Goal: Navigation & Orientation: Find specific page/section

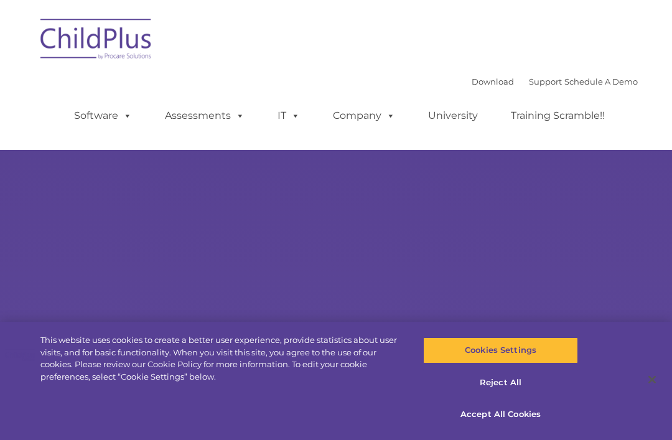
select select "MEDIUM"
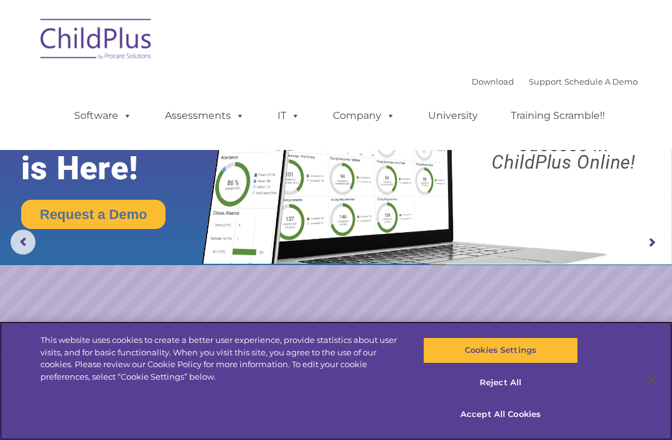
click at [498, 417] on button "Accept All Cookies" at bounding box center [500, 414] width 154 height 26
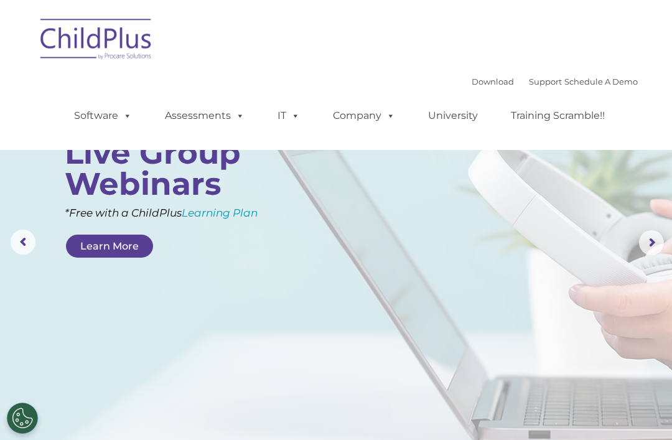
click at [123, 121] on span at bounding box center [125, 116] width 14 height 12
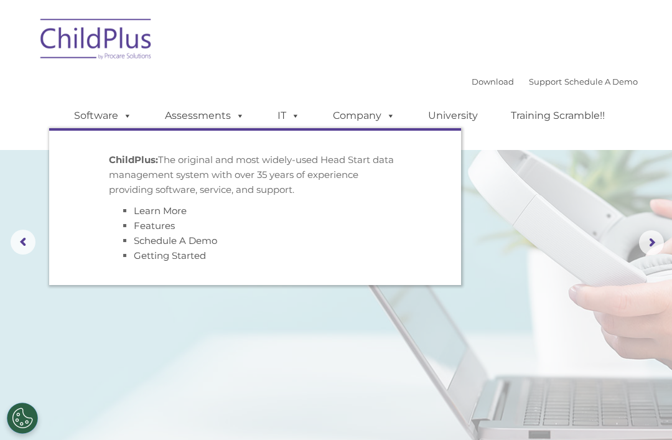
click at [215, 115] on link "Assessments" at bounding box center [204, 115] width 105 height 25
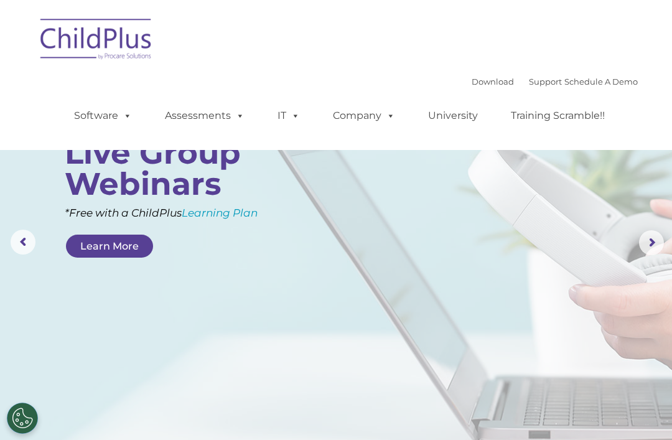
click at [513, 35] on div "Download Support | Schedule A Demo  MENU MENU Software ChildPlus: The original…" at bounding box center [336, 74] width 604 height 131
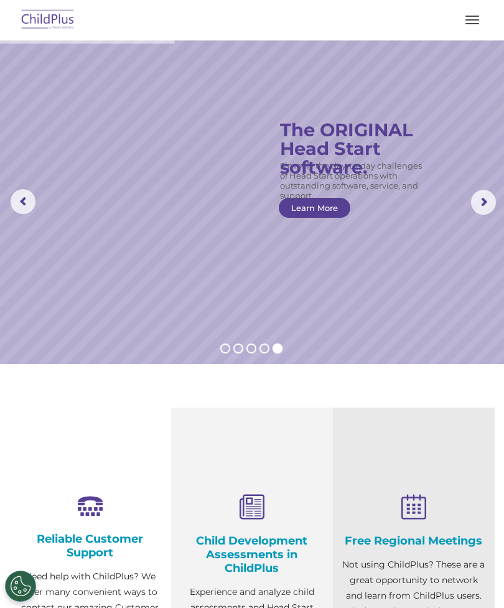
click at [471, 18] on button "button" at bounding box center [472, 20] width 26 height 20
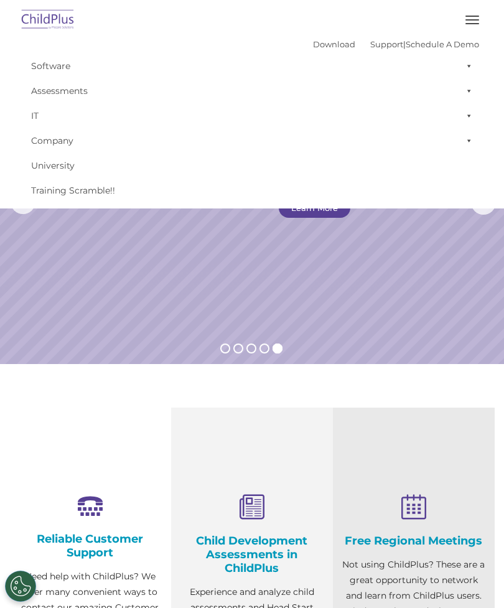
click at [390, 284] on rs-slide "Simplify the day-to-day challenges of Head Start operations with outstanding so…" at bounding box center [252, 202] width 504 height 324
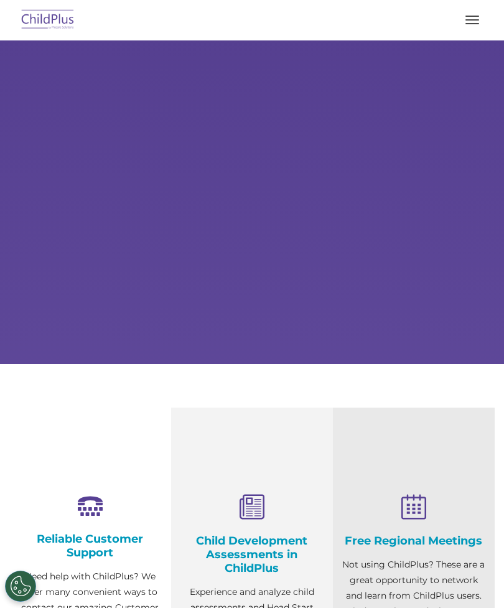
scroll to position [64, 0]
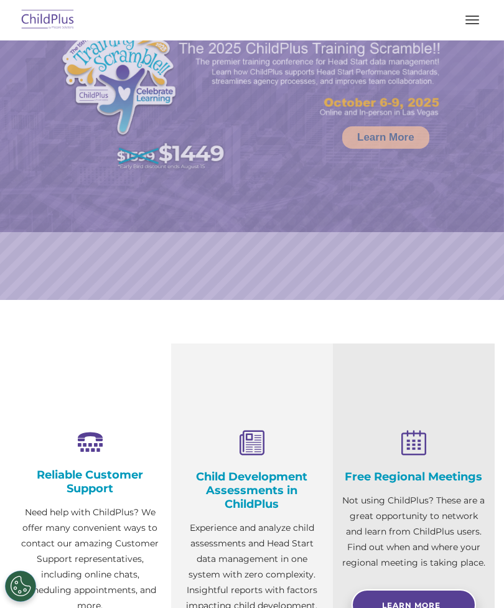
select select "MEDIUM"
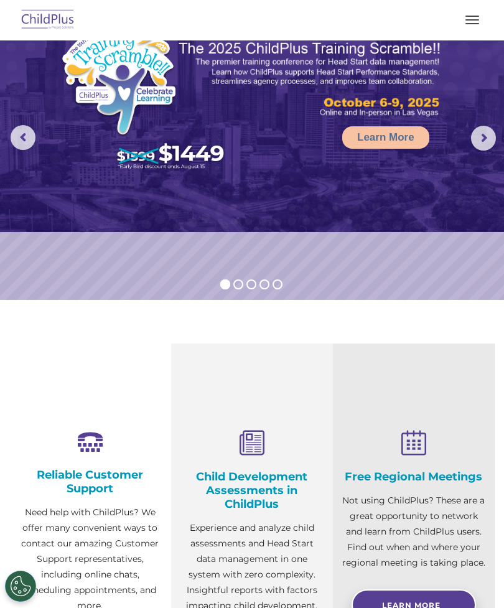
click at [474, 26] on button "button" at bounding box center [472, 20] width 26 height 20
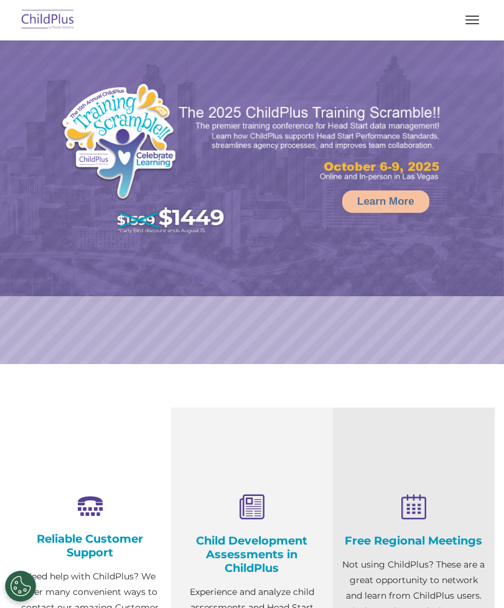
select select "MEDIUM"
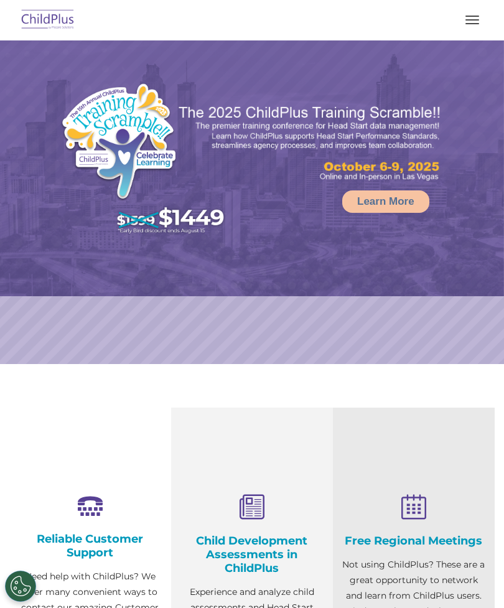
select select "MEDIUM"
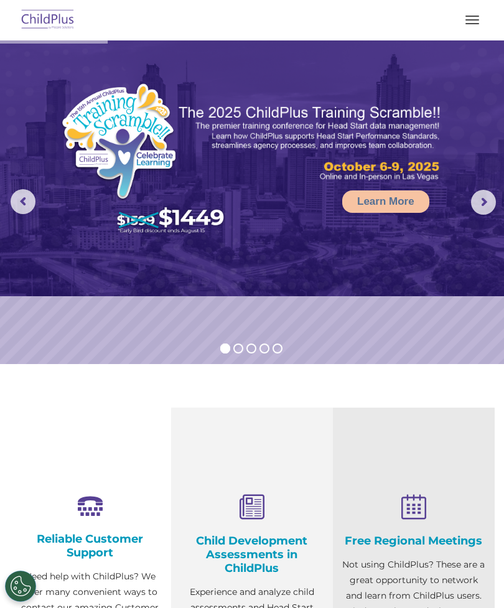
click at [476, 20] on span "button" at bounding box center [472, 19] width 14 height 1
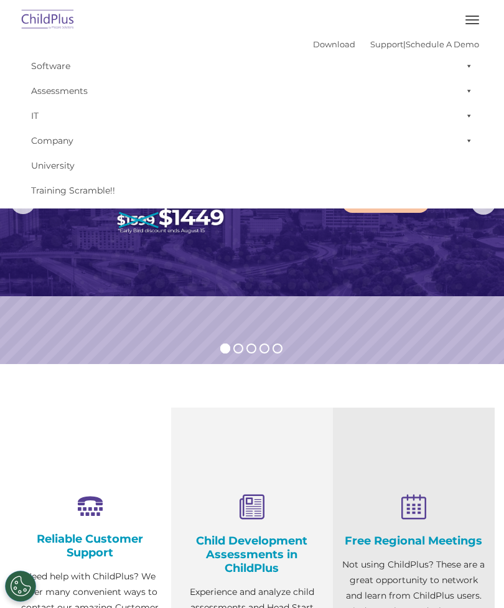
click at [419, 446] on div "Free Regional Meetings Not using ChildPlus? These are a great opportunity to ne…" at bounding box center [414, 599] width 162 height 382
click at [440, 391] on section "Reliable Customer Support Need help with ChildPlus? We offer many convenient wa…" at bounding box center [252, 598] width 504 height 469
click at [119, 412] on div "Reliable Customer Support Need help with ChildPlus? We offer many convenient wa…" at bounding box center [90, 599] width 162 height 382
